Goal: Task Accomplishment & Management: Complete application form

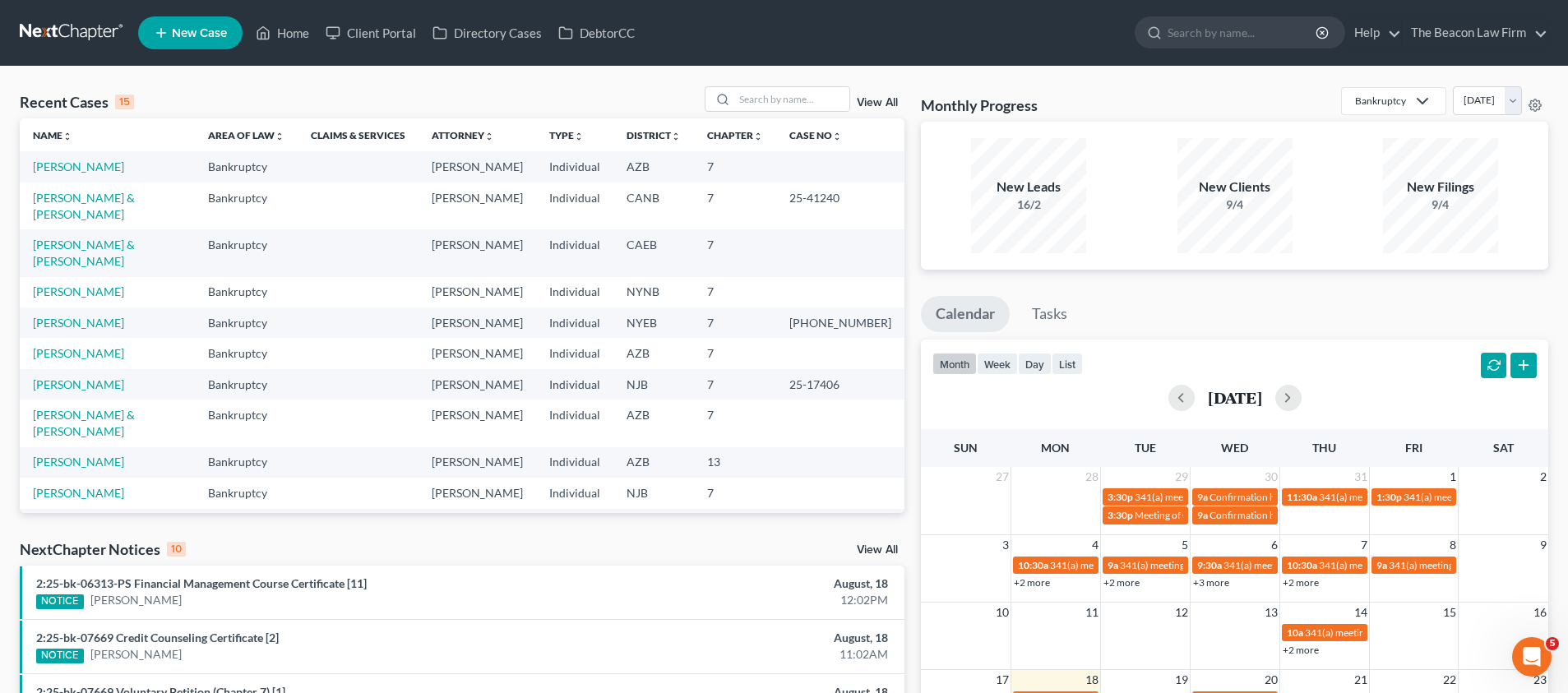
click at [211, 38] on span "New Case" at bounding box center [199, 33] width 55 height 12
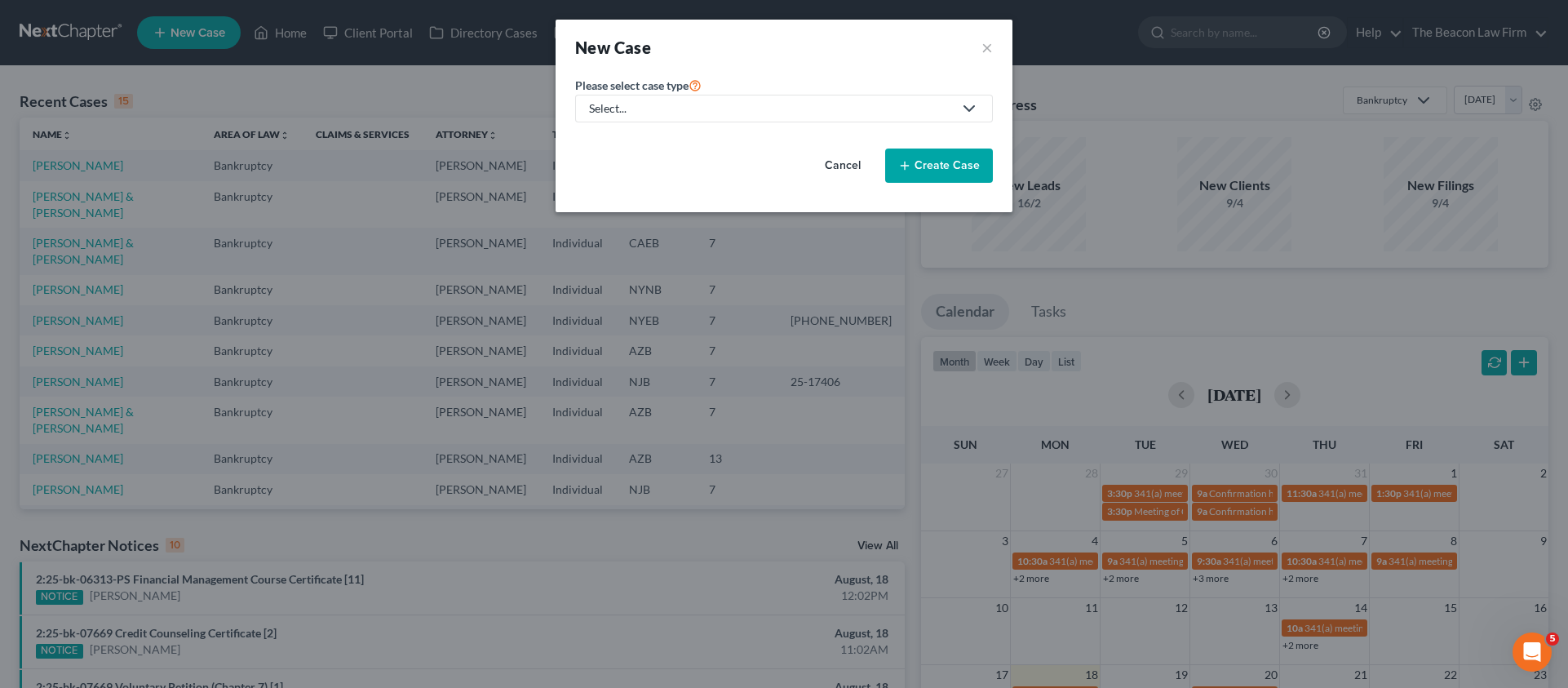
click at [652, 117] on link "Select..." at bounding box center [784, 109] width 418 height 28
click at [643, 110] on div "Select..." at bounding box center [771, 109] width 364 height 17
click at [623, 110] on div "Select..." at bounding box center [771, 109] width 364 height 17
click at [617, 139] on div "Bankruptcy" at bounding box center [620, 141] width 59 height 17
select select "15"
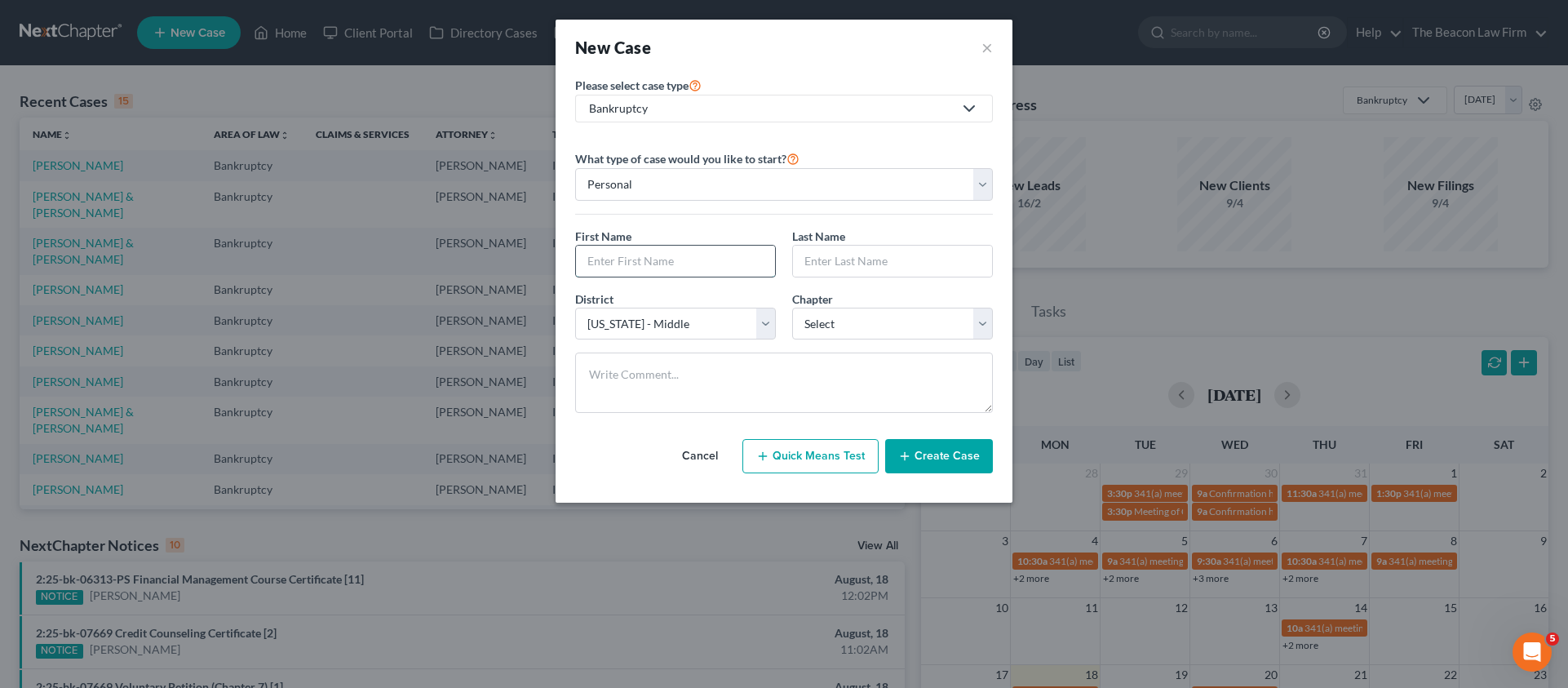
paste input "[PERSON_NAME]"
type input "[PERSON_NAME]"
paste input "[PERSON_NAME]"
drag, startPoint x: 838, startPoint y: 256, endPoint x: 748, endPoint y: 256, distance: 90.0
click at [748, 256] on div "First Name * [PERSON_NAME] Last Name * [PERSON_NAME]" at bounding box center [784, 259] width 434 height 63
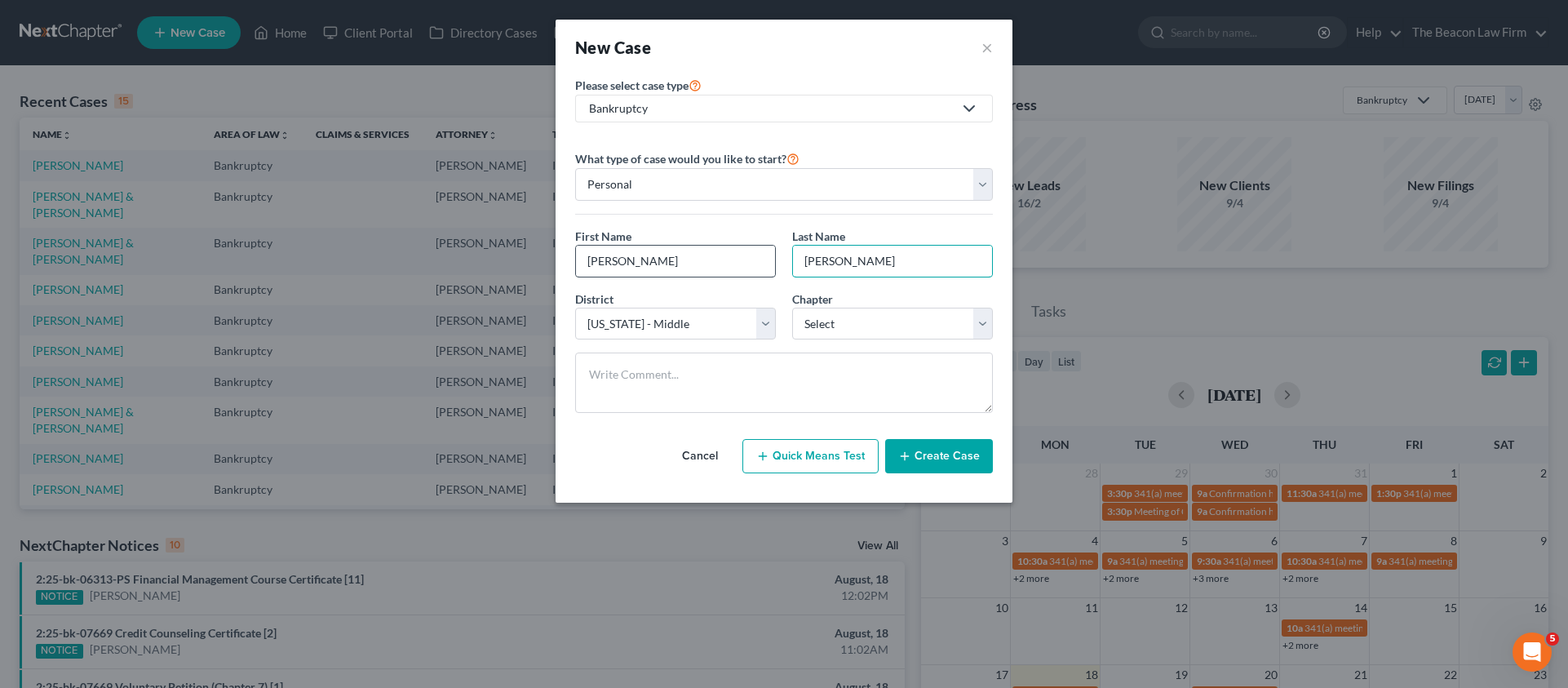
type input "[PERSON_NAME]"
drag, startPoint x: 724, startPoint y: 261, endPoint x: 622, endPoint y: 257, distance: 102.1
click at [622, 257] on input "[PERSON_NAME]" at bounding box center [676, 261] width 199 height 31
type input "[PERSON_NAME]"
select select "0"
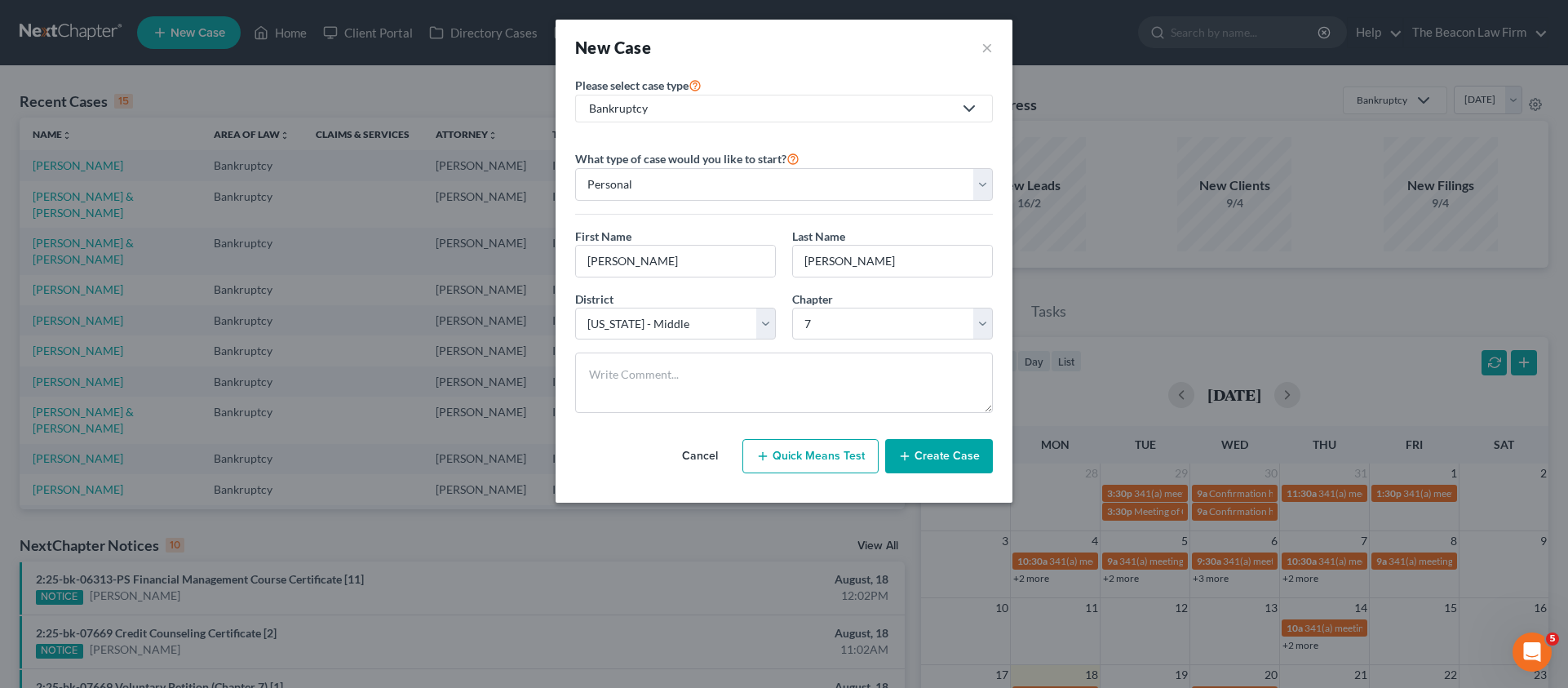
click at [926, 457] on button "Create Case" at bounding box center [938, 456] width 108 height 34
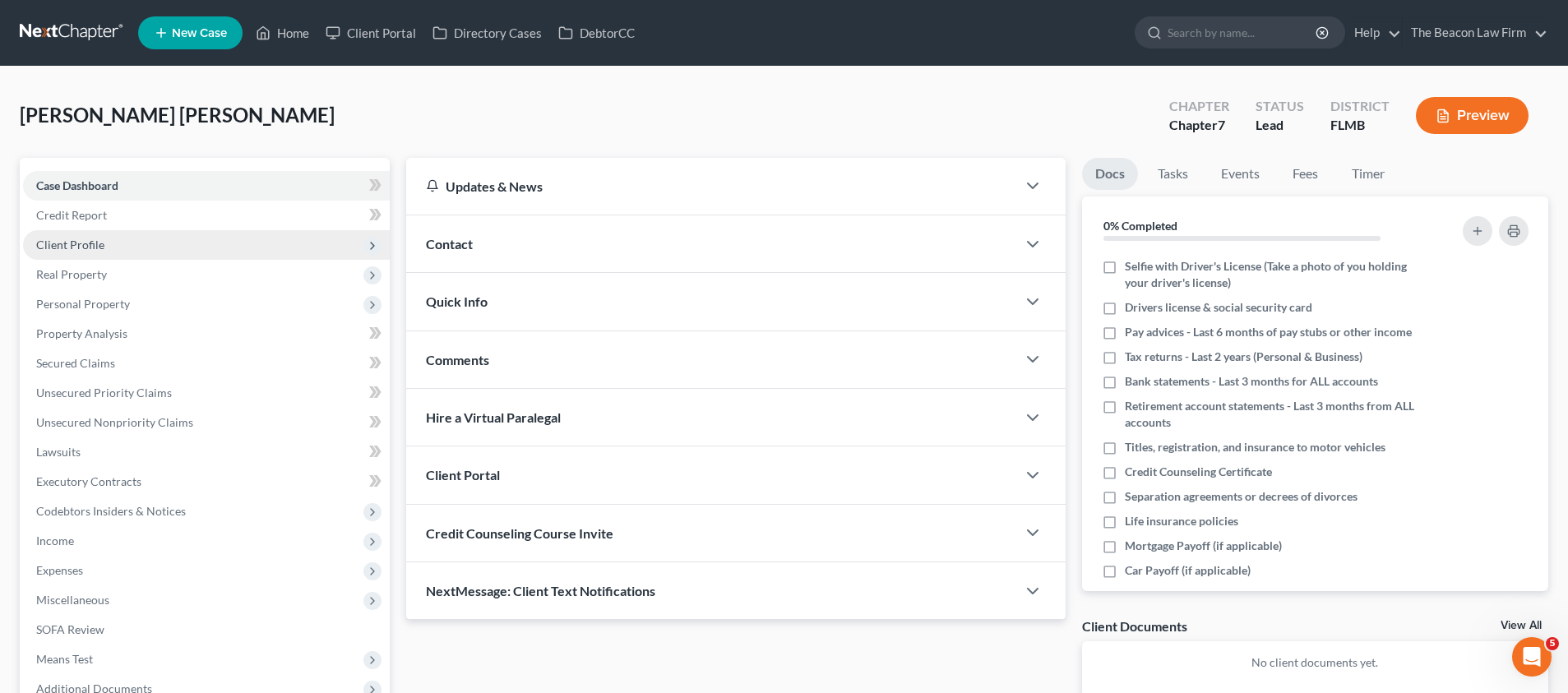
drag, startPoint x: 92, startPoint y: 246, endPoint x: 152, endPoint y: 257, distance: 61.0
click at [93, 246] on span "Client Profile" at bounding box center [70, 244] width 68 height 14
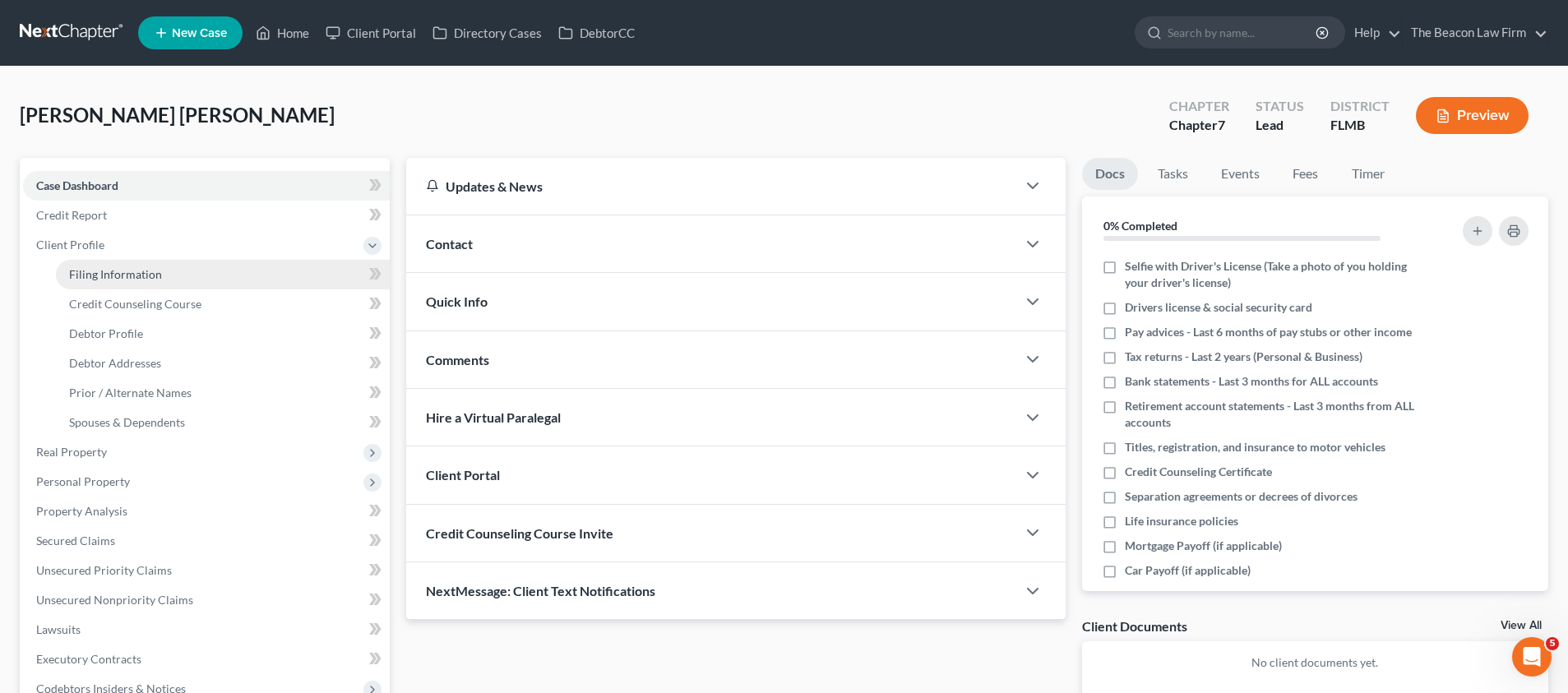
click at [148, 275] on span "Filing Information" at bounding box center [115, 274] width 93 height 14
select select "1"
select select "0"
select select "15"
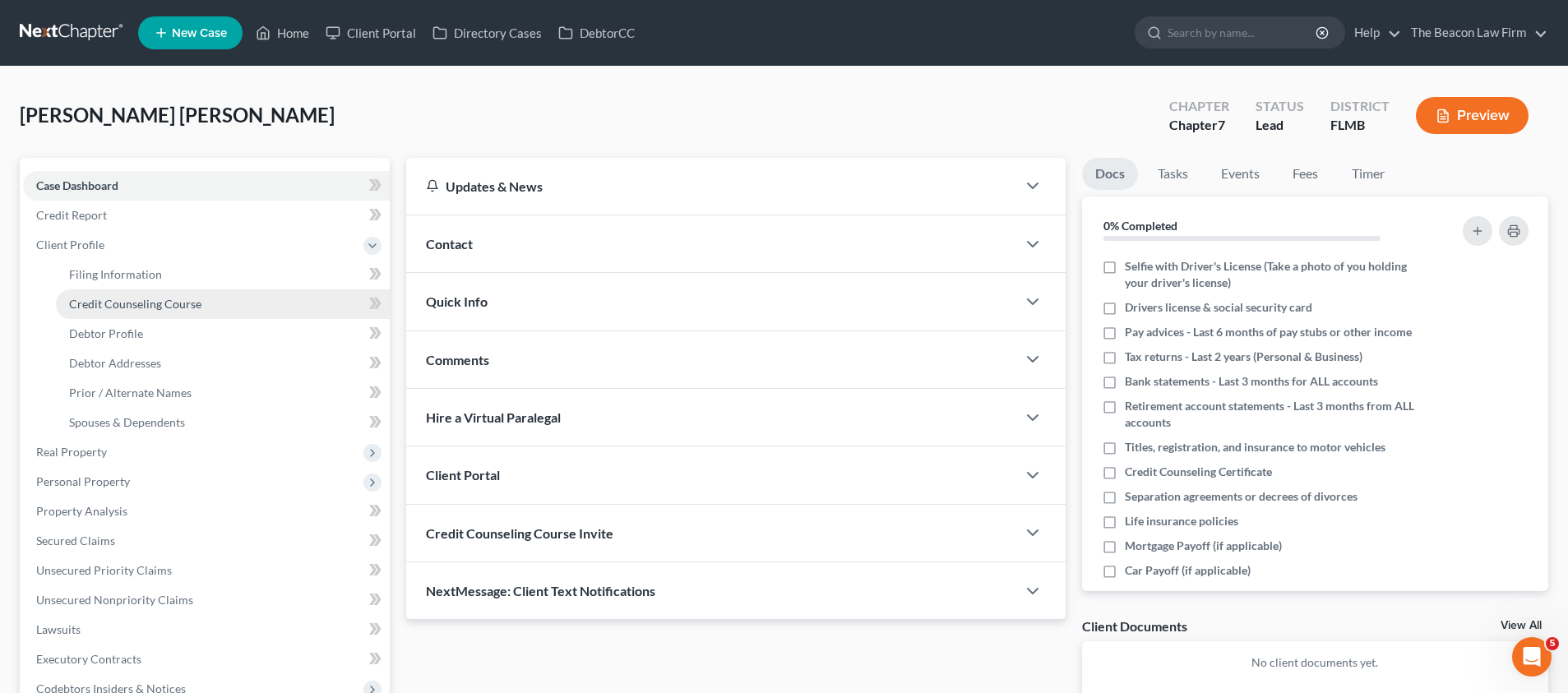
select select "9"
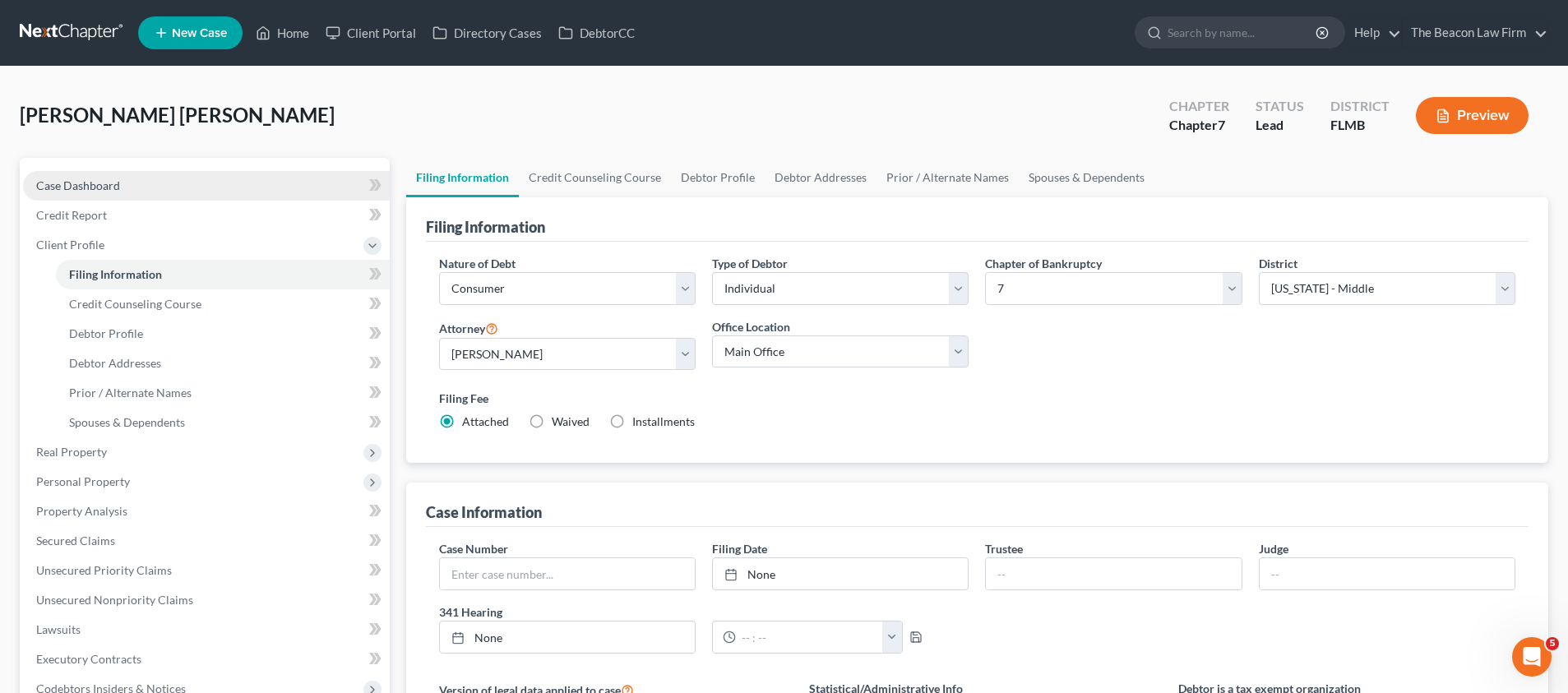
click at [79, 190] on span "Case Dashboard" at bounding box center [78, 185] width 84 height 14
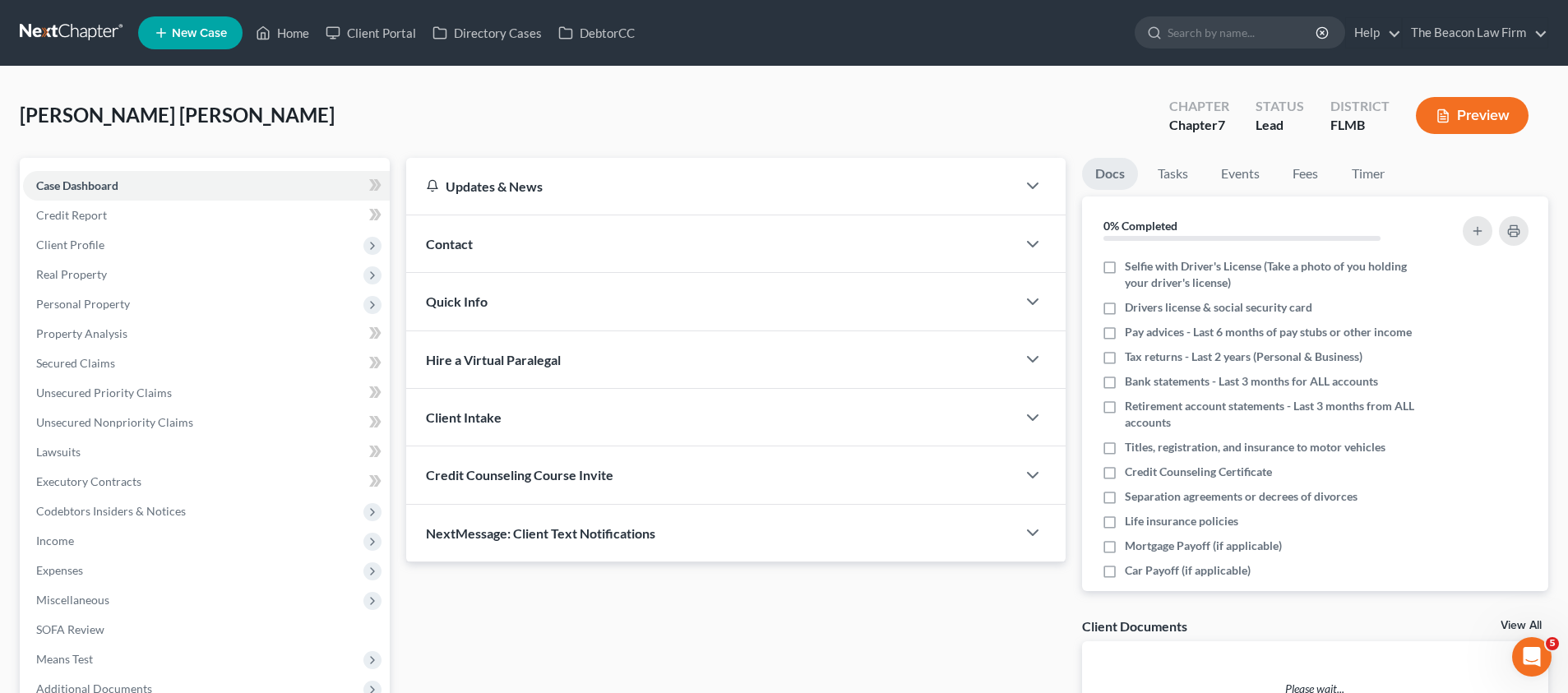
click at [476, 249] on div "Contact" at bounding box center [711, 243] width 610 height 57
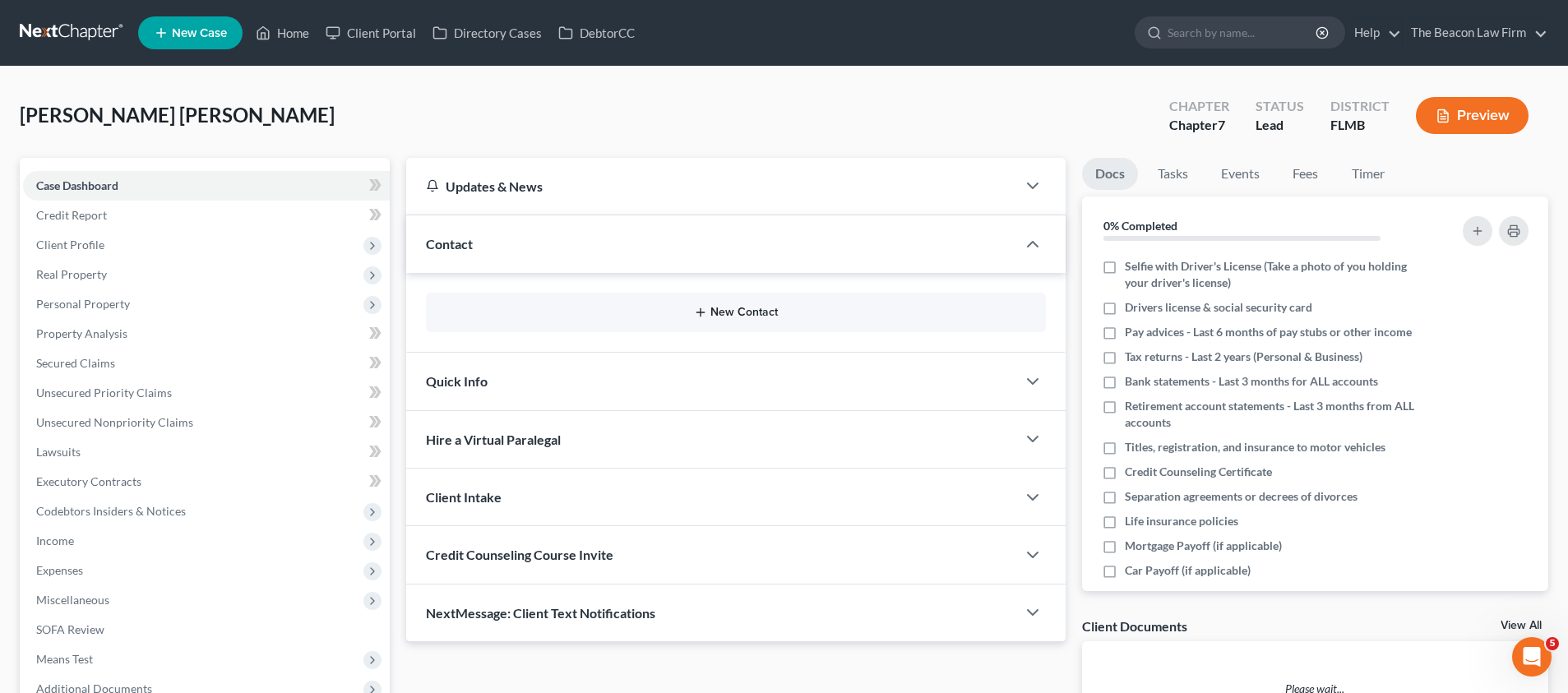
click at [731, 311] on button "New Contact" at bounding box center [736, 312] width 594 height 13
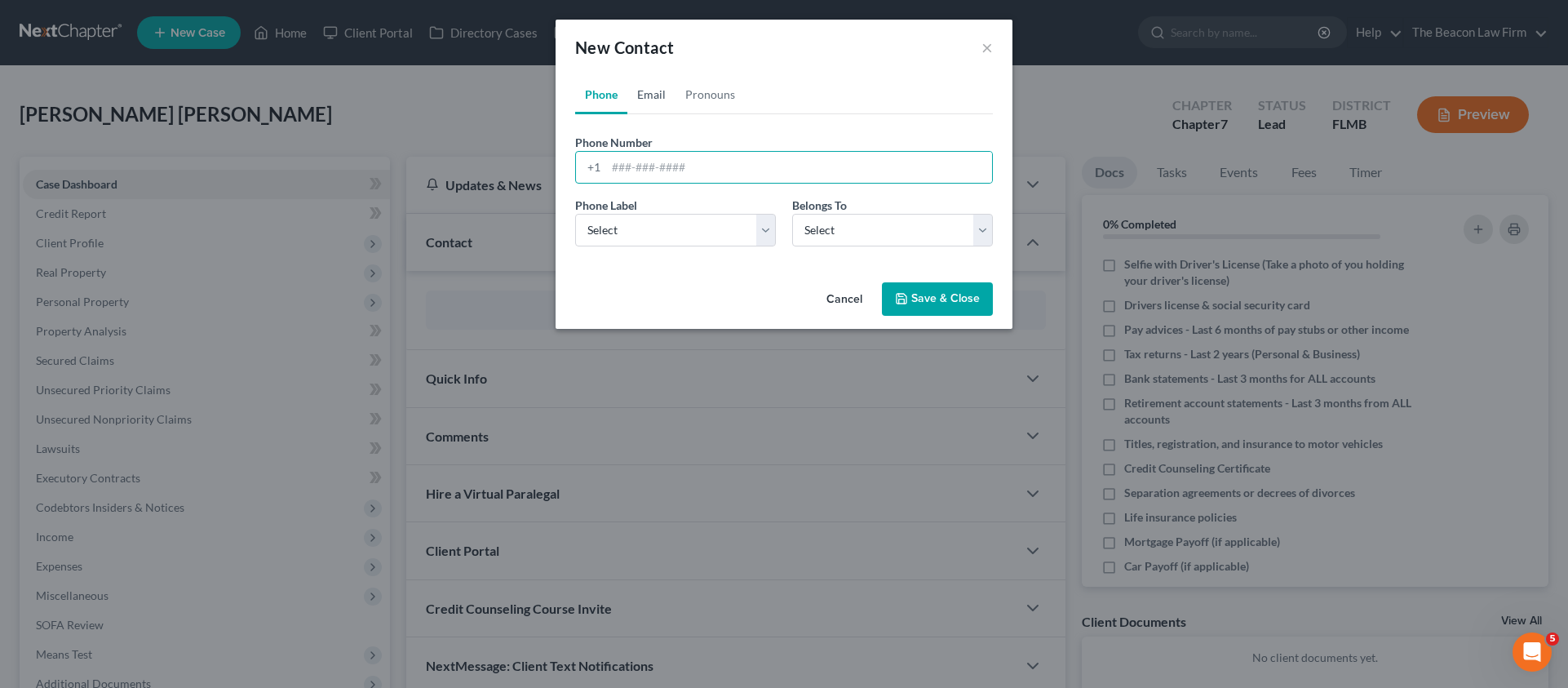
click at [642, 98] on link "Email" at bounding box center [652, 94] width 48 height 39
drag, startPoint x: 622, startPoint y: 177, endPoint x: 584, endPoint y: 172, distance: 38.3
click at [584, 172] on div "ç" at bounding box center [784, 167] width 418 height 32
paste input "[PERSON_NAME]"
click at [776, 167] on input "[PERSON_NAME]" at bounding box center [799, 168] width 386 height 31
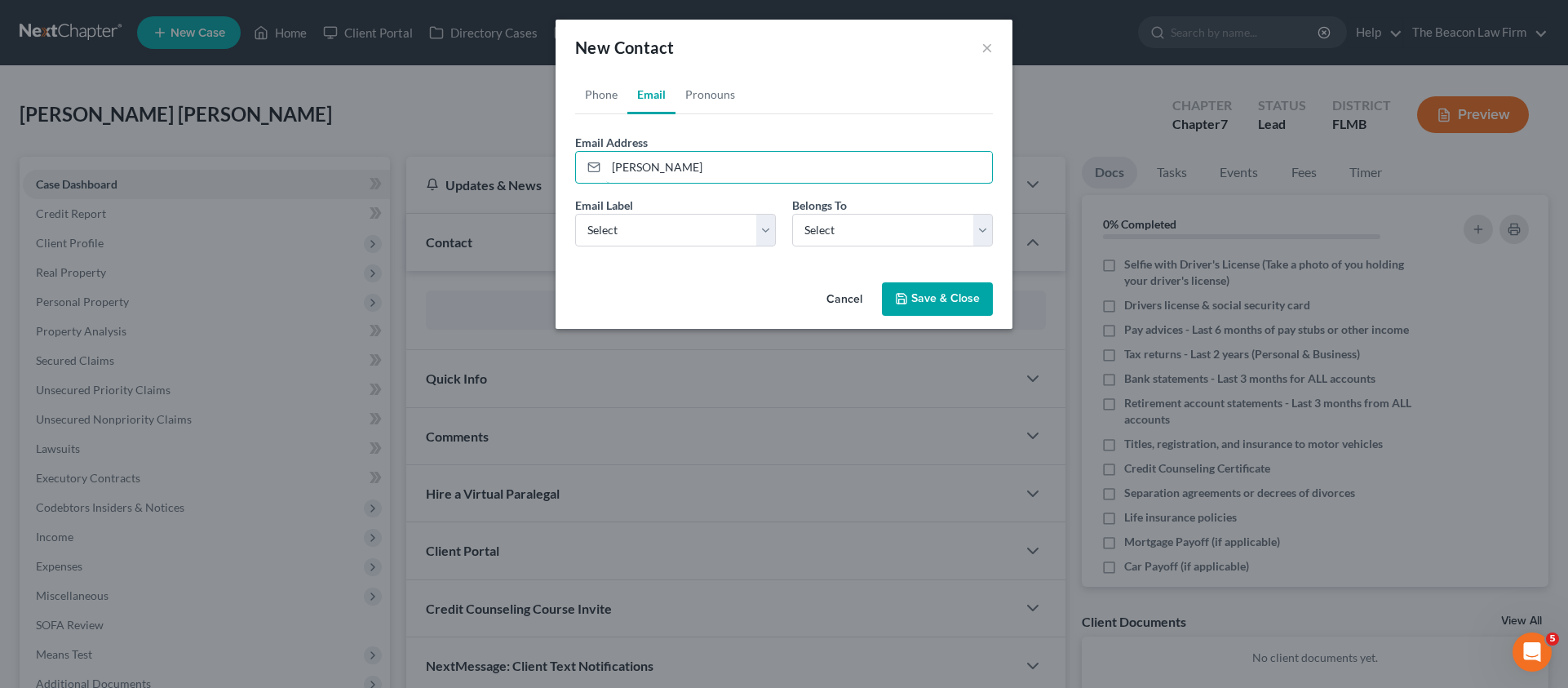
drag, startPoint x: 712, startPoint y: 166, endPoint x: 509, endPoint y: 152, distance: 203.5
click at [509, 152] on div "New Contact × Phone Email Pronouns Phone Number * +1 Ext. Phone Label * Select …" at bounding box center [784, 344] width 1568 height 688
paste input "[EMAIL_ADDRESS][DOMAIN_NAME]"
type input "[EMAIL_ADDRESS][DOMAIN_NAME]"
select select "0"
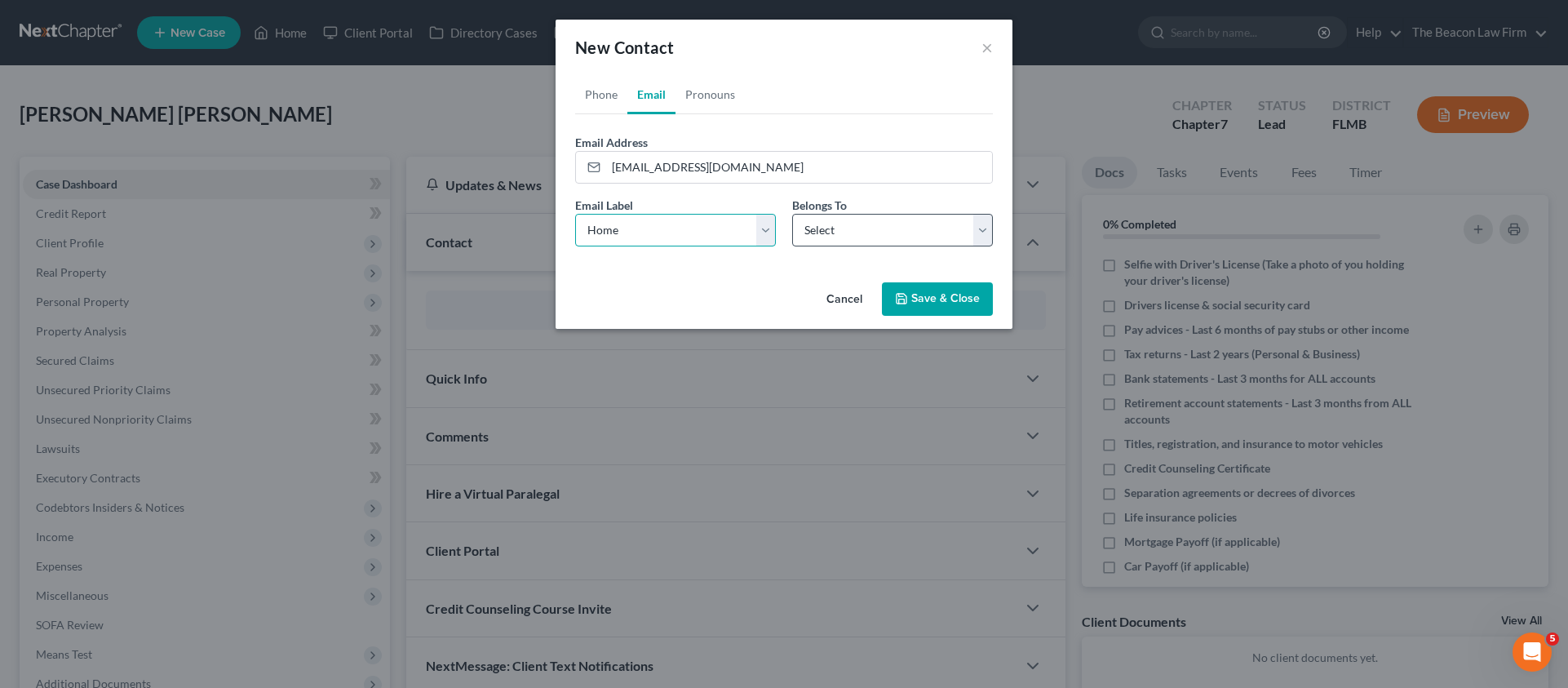
drag, startPoint x: 659, startPoint y: 223, endPoint x: 836, endPoint y: 238, distance: 177.6
click at [838, 237] on div "Email Label Select Home Work Other Belongs To * Select Client Other" at bounding box center [784, 228] width 434 height 63
select select "0"
click at [947, 305] on button "Save & Close" at bounding box center [937, 299] width 111 height 34
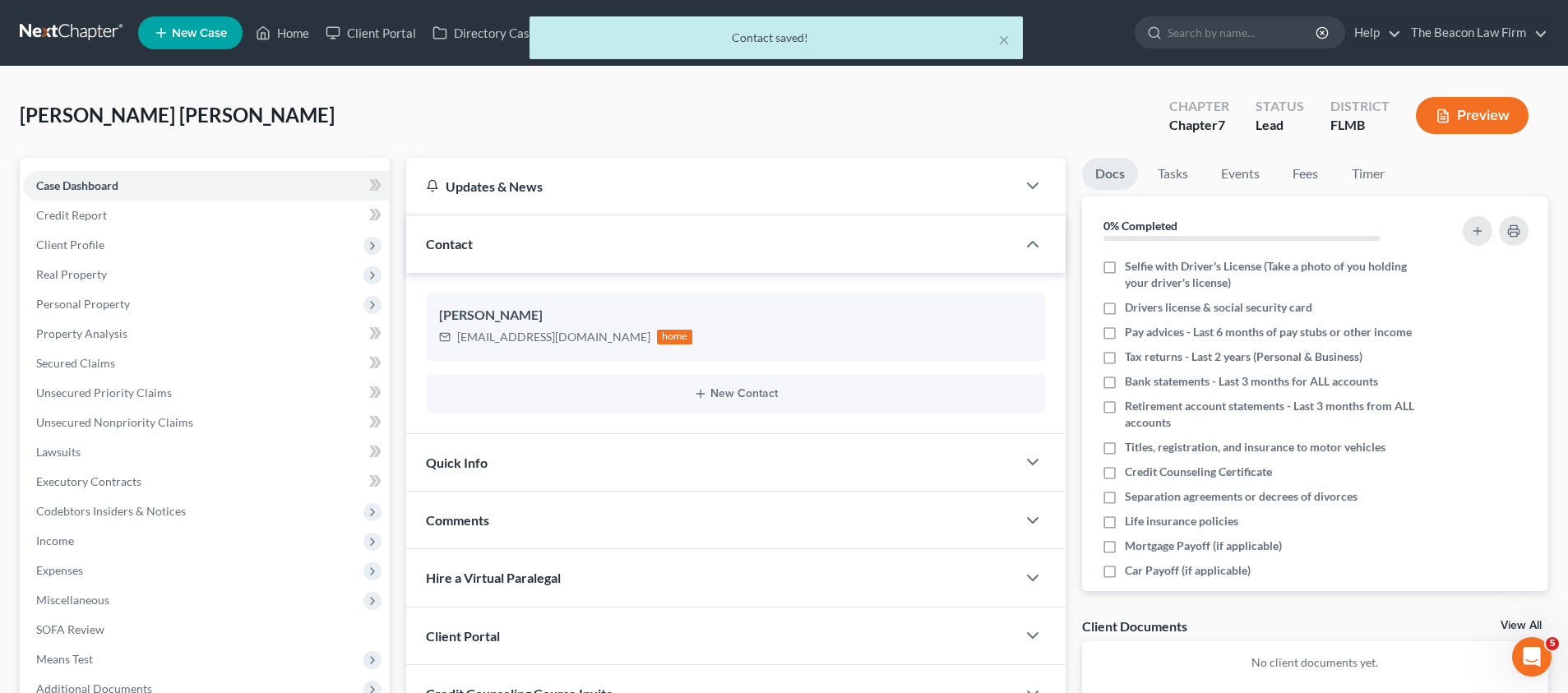
click at [725, 401] on div "New Contact" at bounding box center [735, 394] width 620 height 39
click at [725, 398] on button "New Contact" at bounding box center [736, 394] width 594 height 13
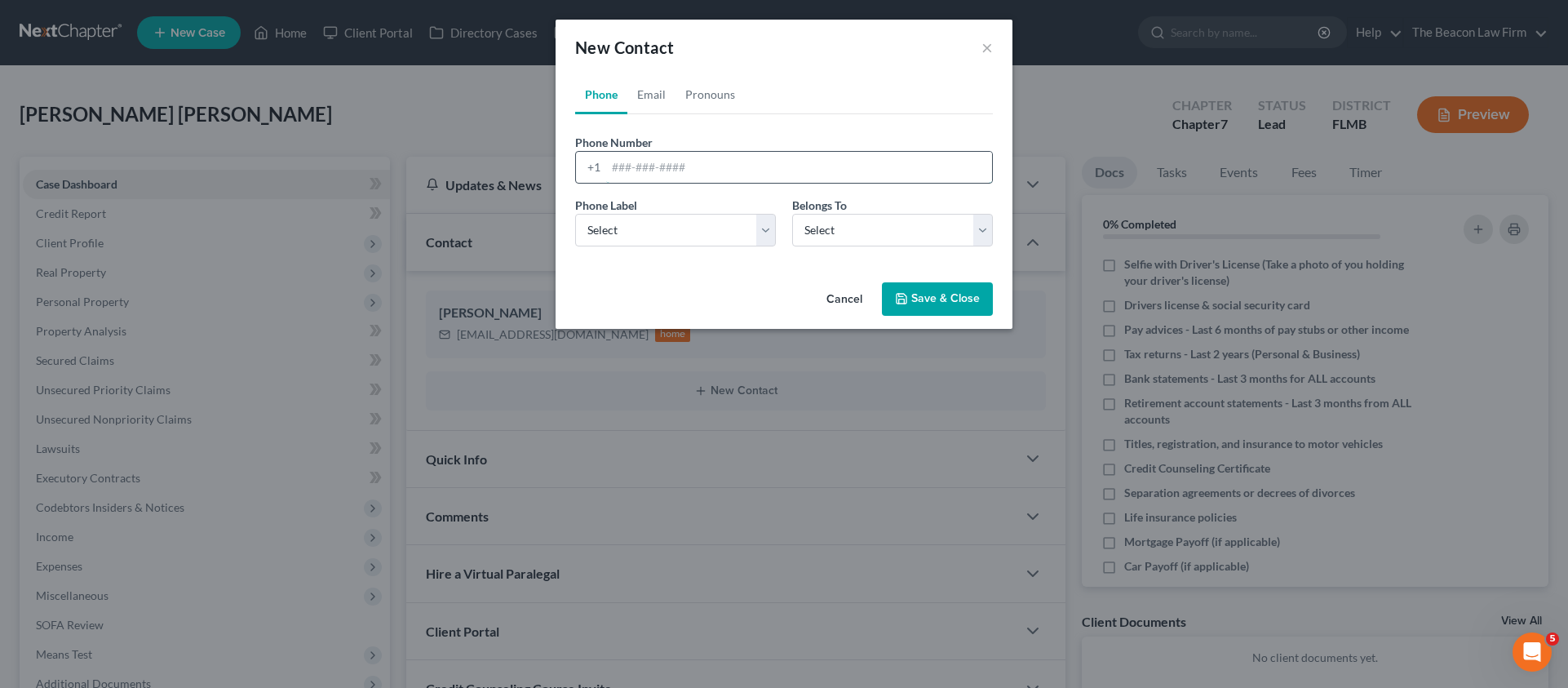
click at [687, 157] on input "tel" at bounding box center [799, 168] width 386 height 31
paste input "[PHONE_NUMBER]"
type input "[PHONE_NUMBER]"
select select "0"
drag, startPoint x: 643, startPoint y: 213, endPoint x: 824, endPoint y: 235, distance: 182.3
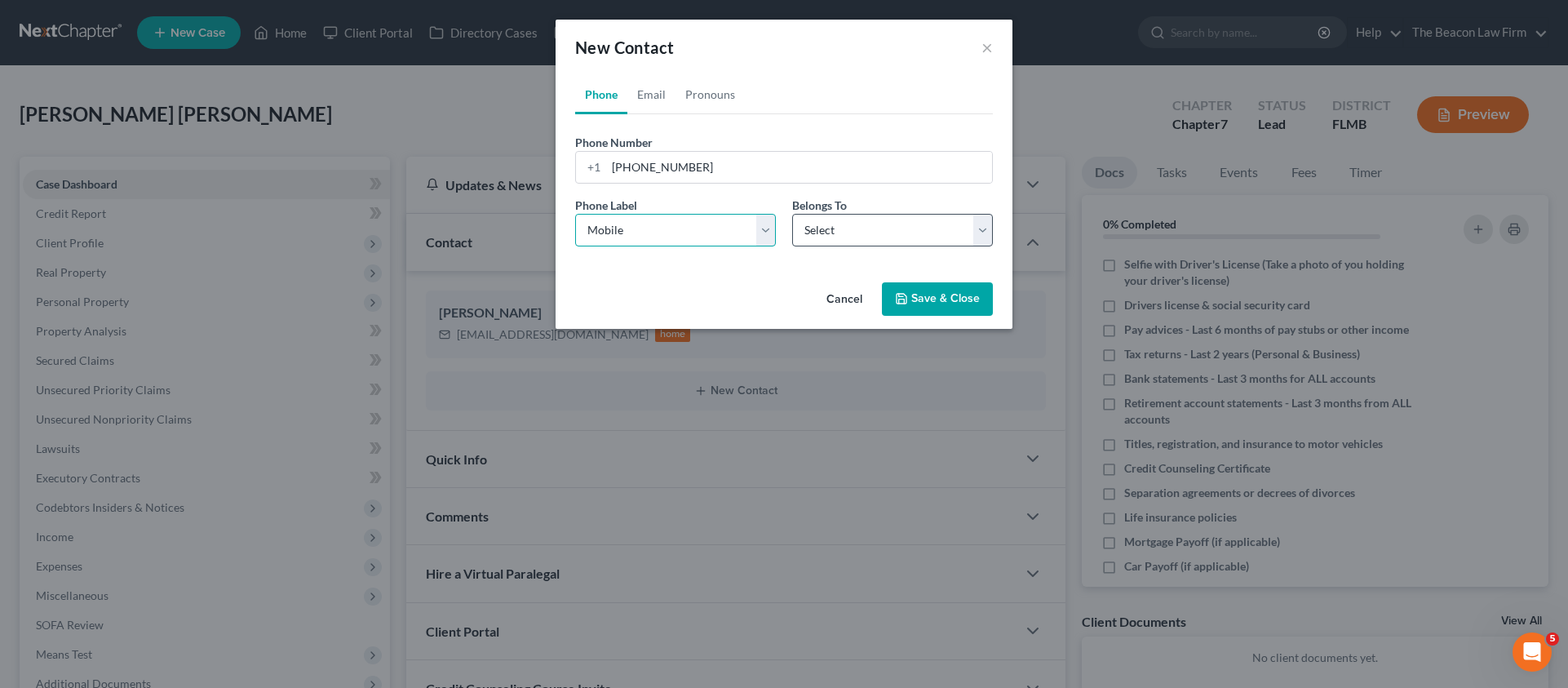
click at [824, 235] on div "Phone Label * Select Mobile Home Work Other Belongs To * Select Client Other" at bounding box center [784, 228] width 434 height 63
select select "0"
click at [933, 293] on button "Save & Close" at bounding box center [937, 299] width 111 height 34
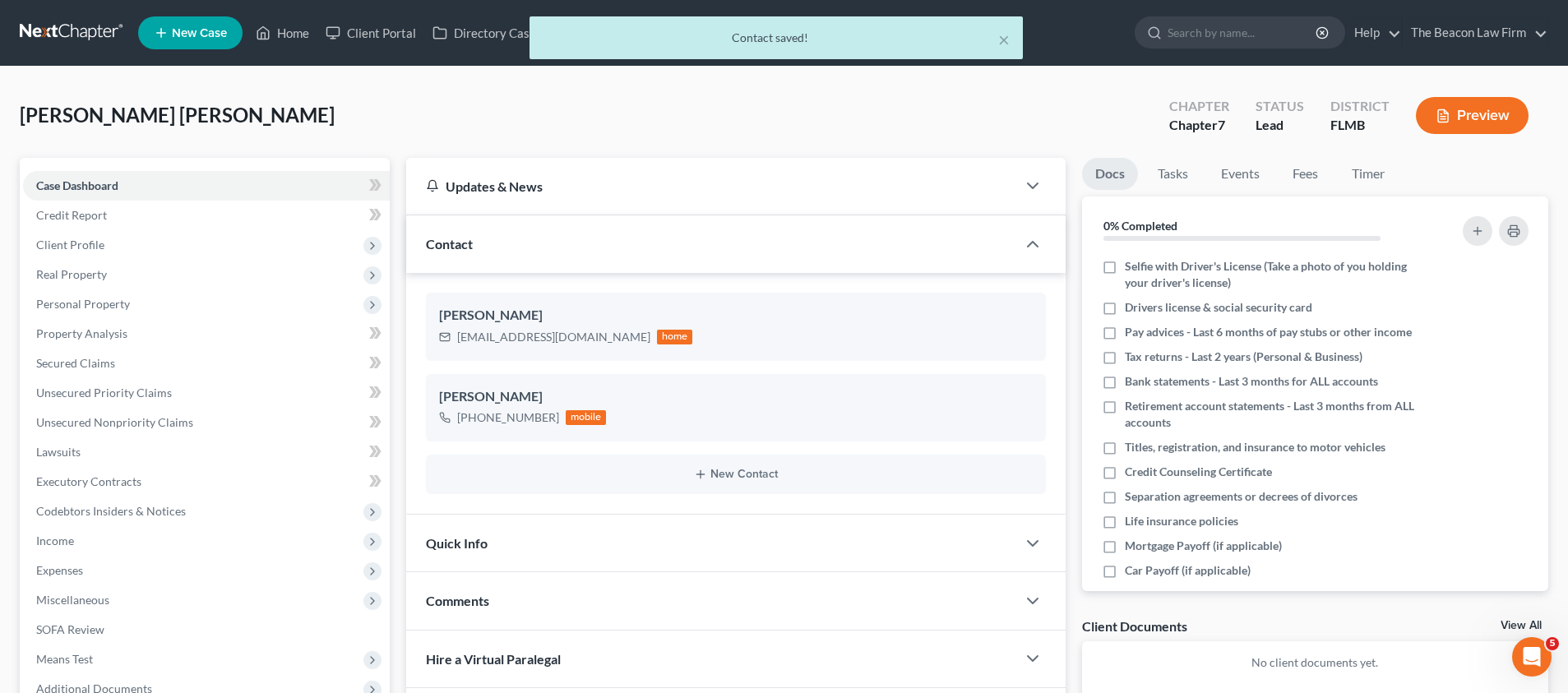
scroll to position [229, 0]
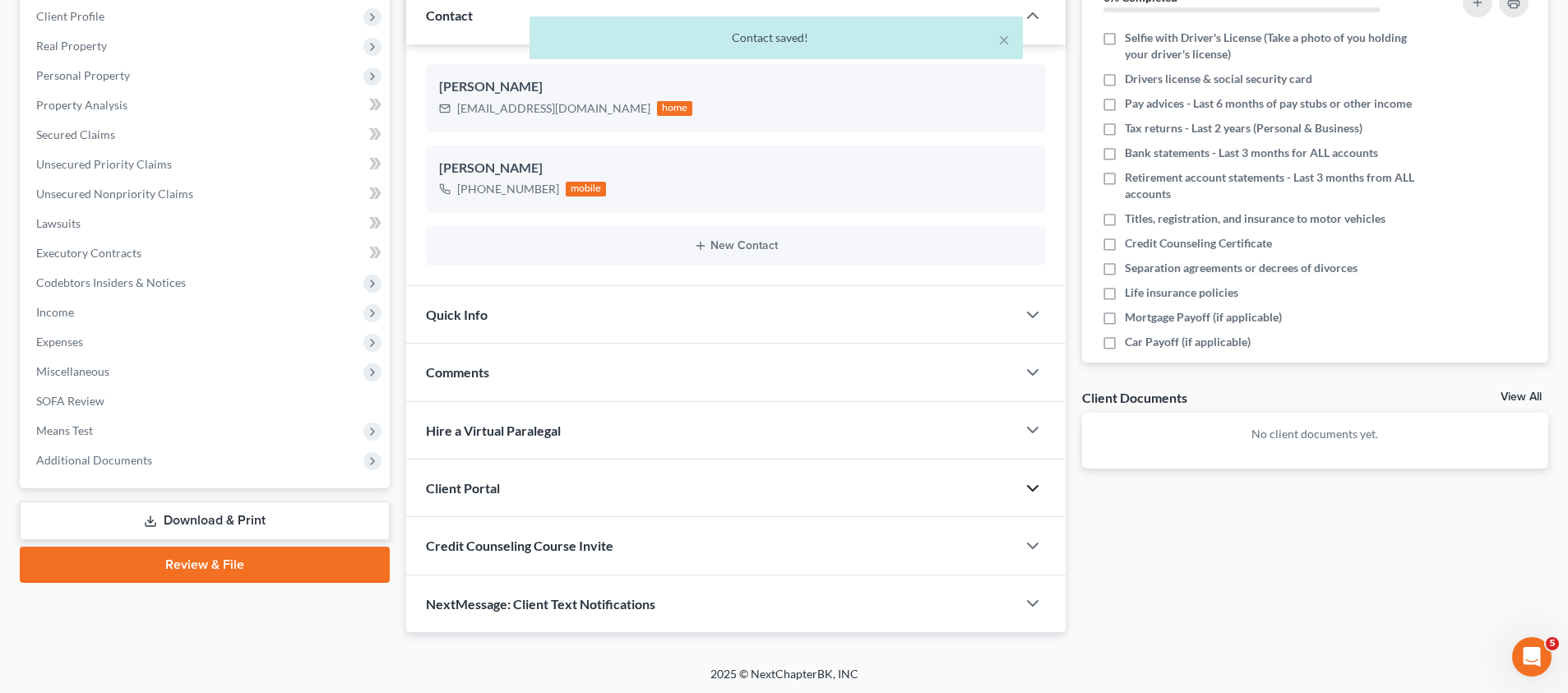
click at [1037, 486] on icon "button" at bounding box center [1032, 488] width 20 height 20
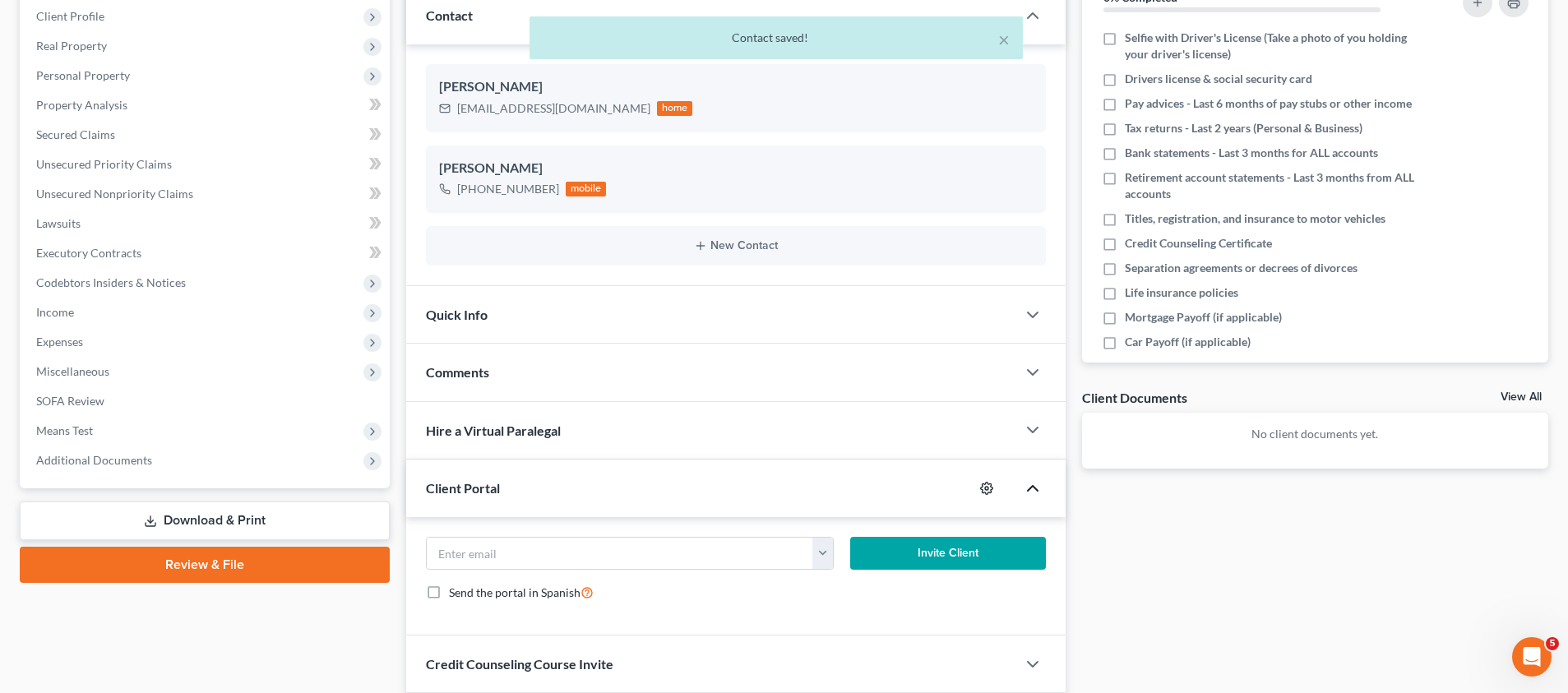
click at [990, 482] on icon "button" at bounding box center [987, 489] width 13 height 13
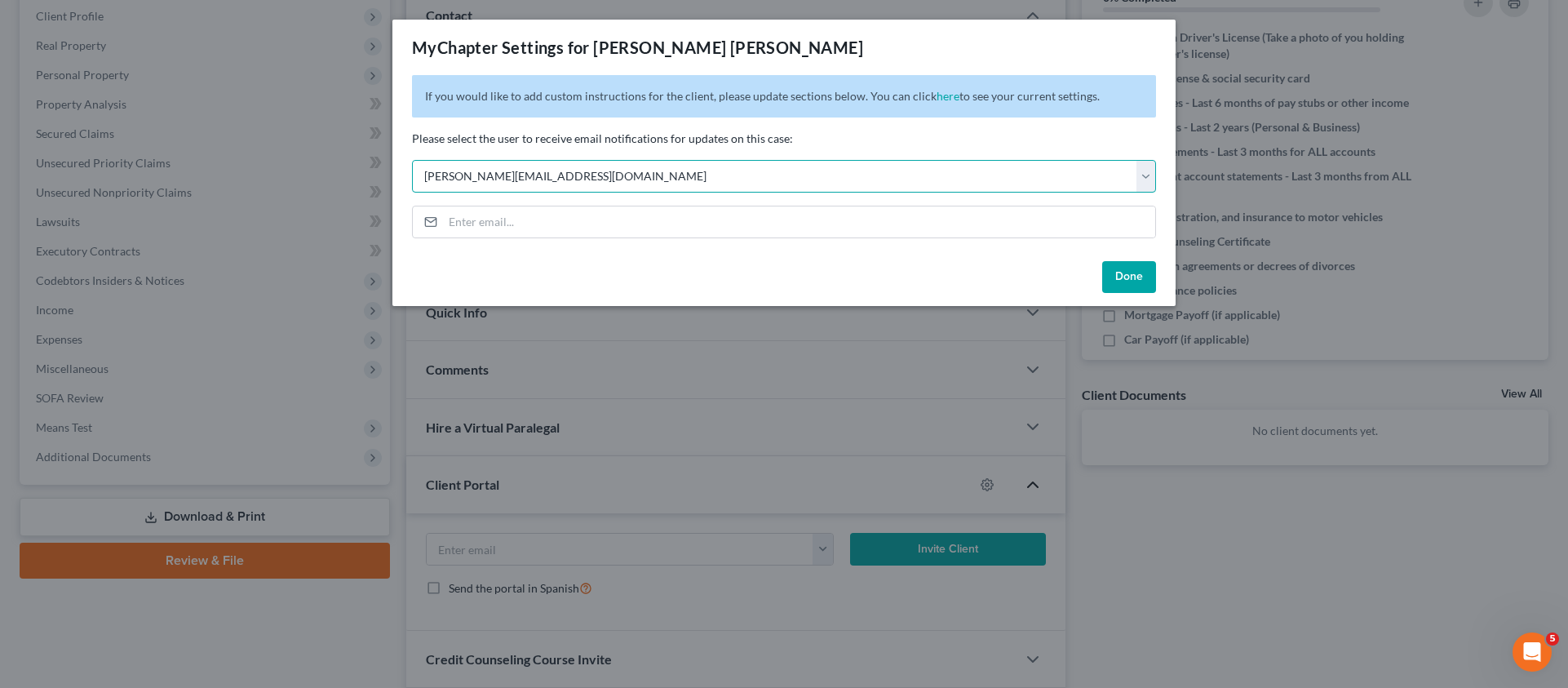
select select "2"
click at [1101, 262] on div "Done" at bounding box center [784, 280] width 784 height 53
click at [1131, 269] on button "Done" at bounding box center [1129, 277] width 53 height 32
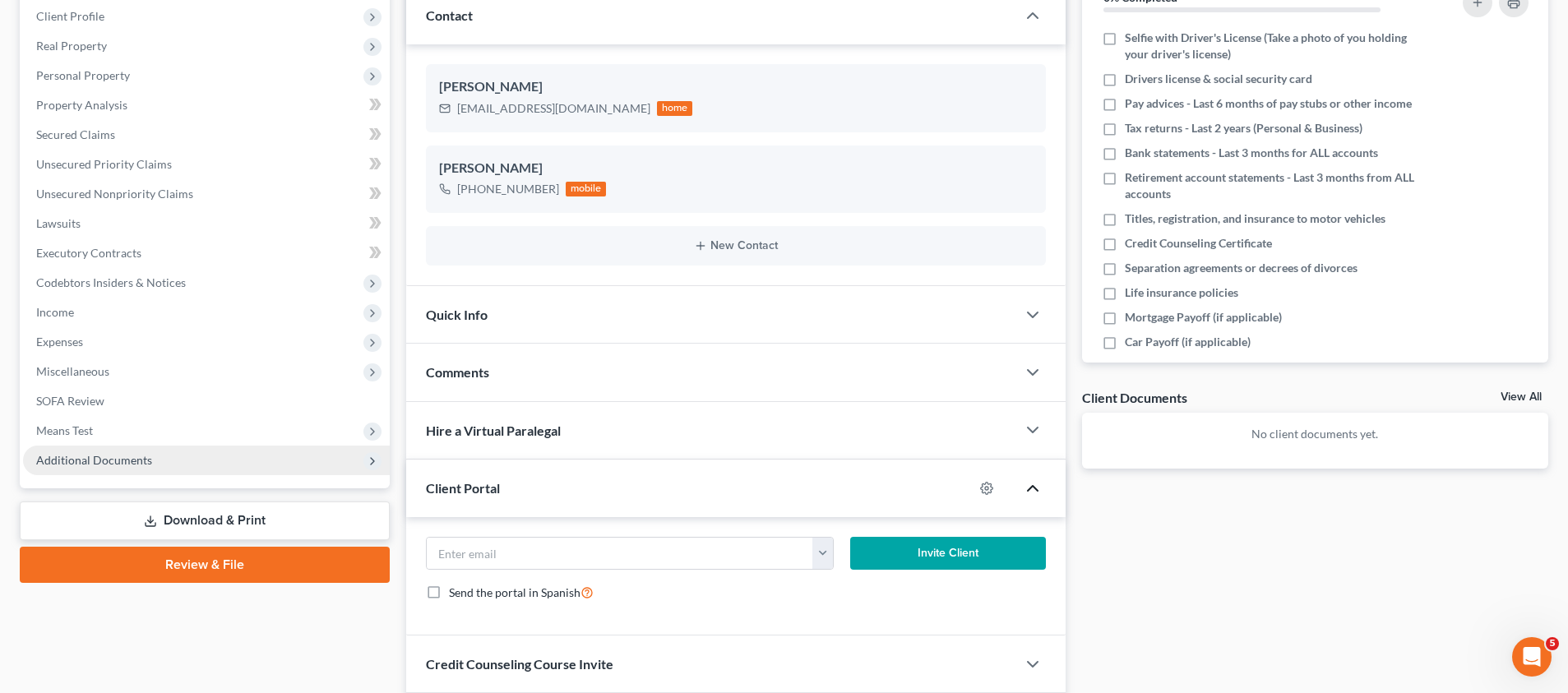
drag, startPoint x: 145, startPoint y: 459, endPoint x: 144, endPoint y: 472, distance: 13.0
click at [144, 460] on span "Additional Documents" at bounding box center [94, 460] width 116 height 14
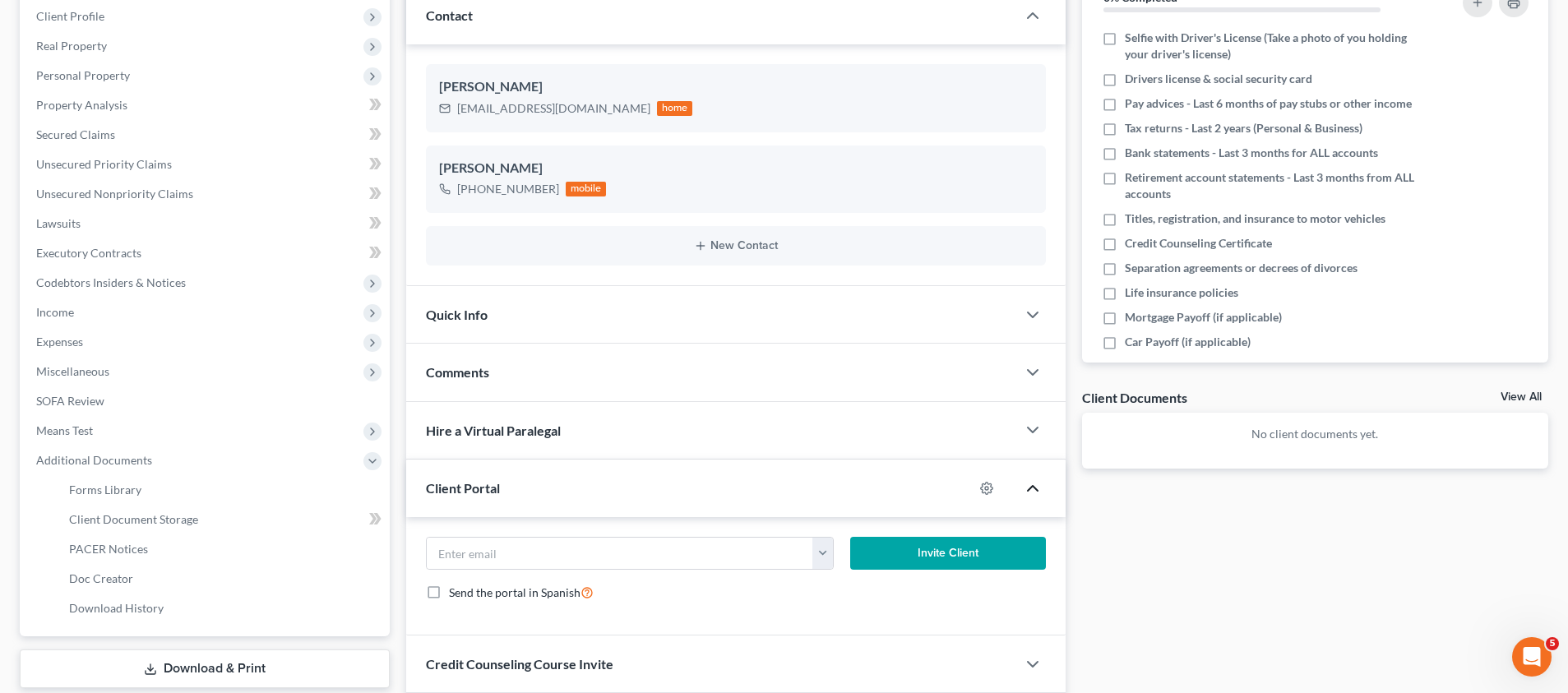
drag, startPoint x: 139, startPoint y: 516, endPoint x: 557, endPoint y: 376, distance: 440.8
click at [141, 515] on span "Client Document Storage" at bounding box center [133, 518] width 129 height 14
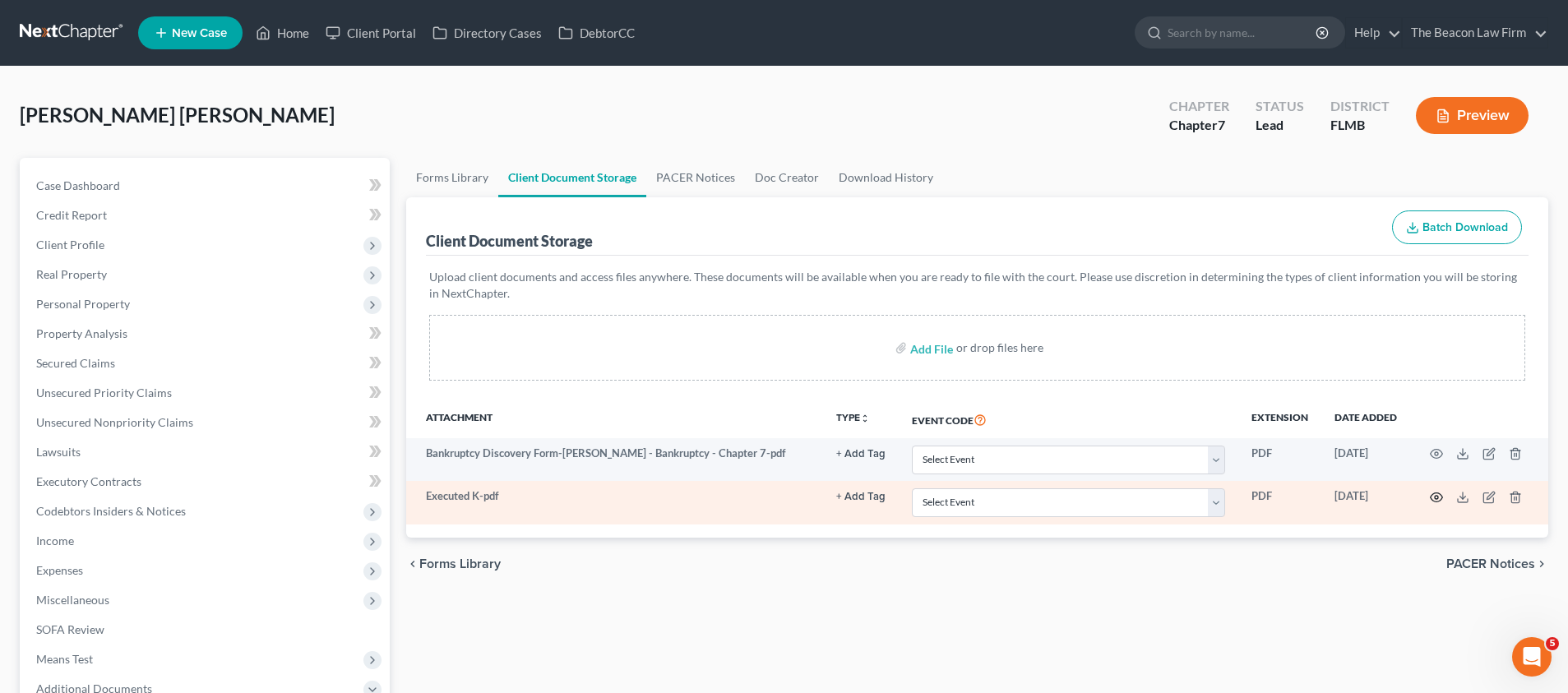
click at [1435, 497] on circle "button" at bounding box center [1436, 498] width 4 height 4
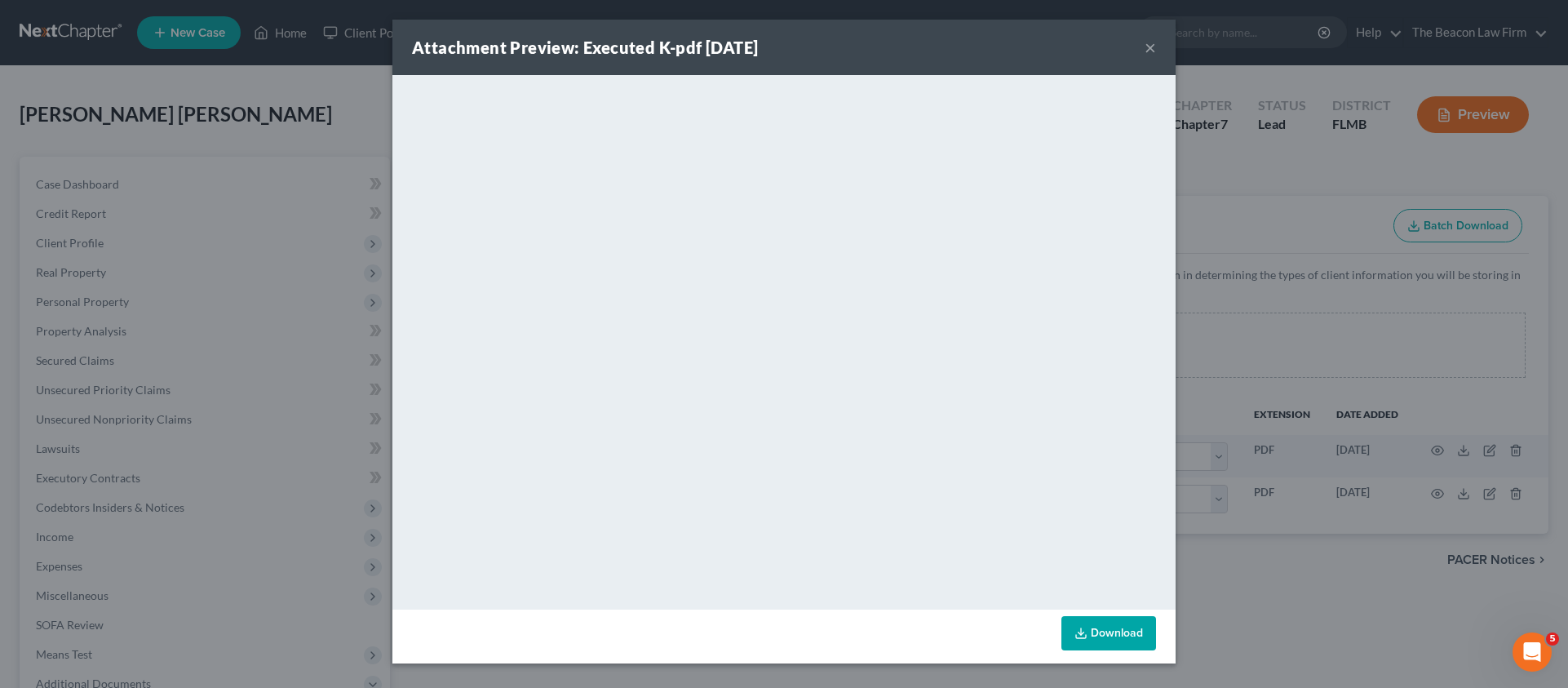
click at [1152, 48] on button "×" at bounding box center [1150, 47] width 11 height 19
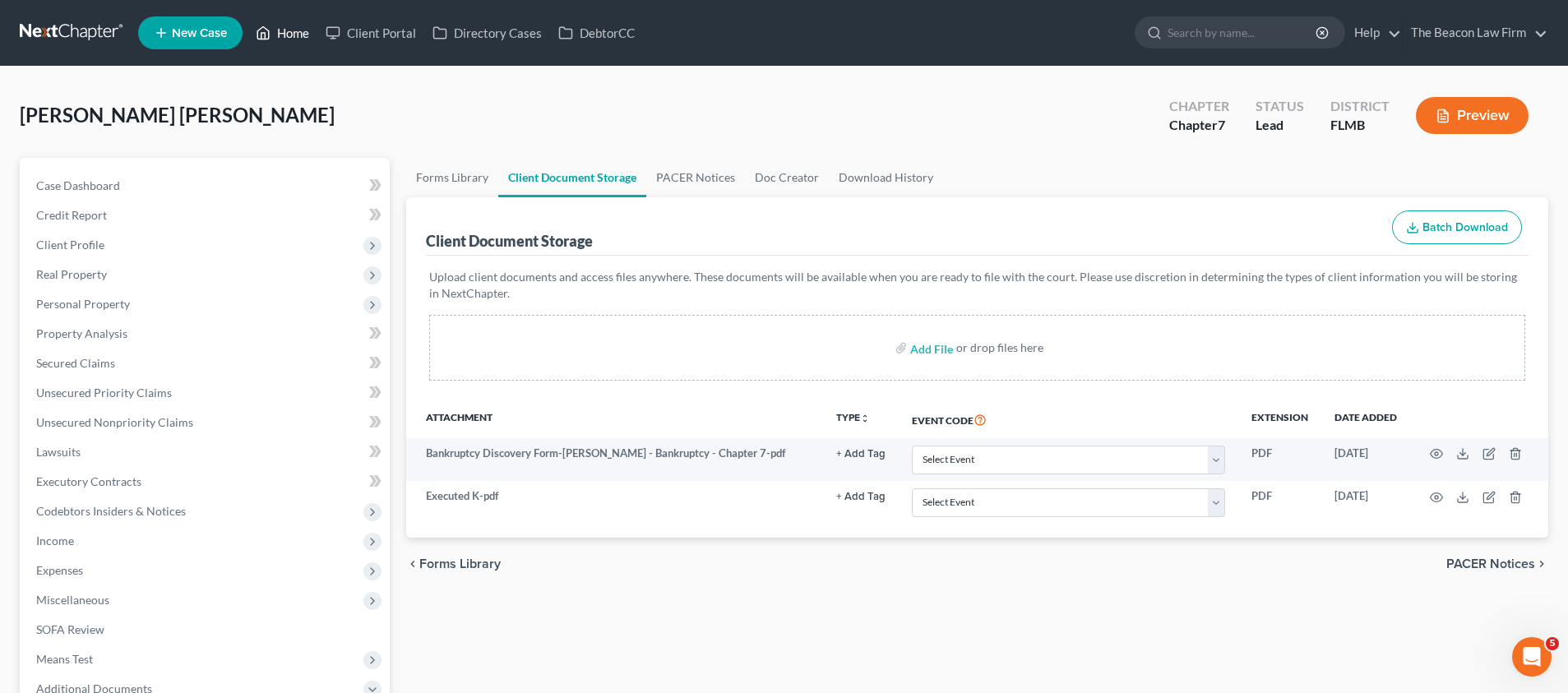
click at [300, 38] on link "Home" at bounding box center [281, 33] width 70 height 30
